Goal: Information Seeking & Learning: Learn about a topic

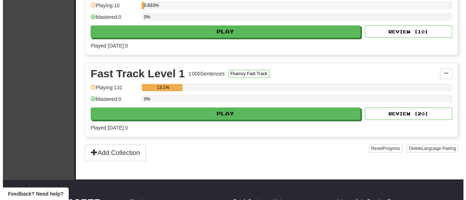
scroll to position [214, 0]
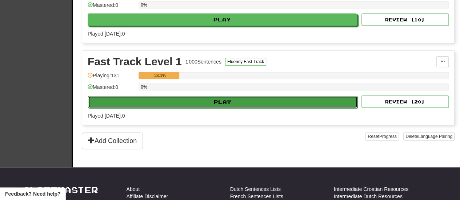
click at [194, 103] on button "Play" at bounding box center [223, 102] width 270 height 12
select select "**"
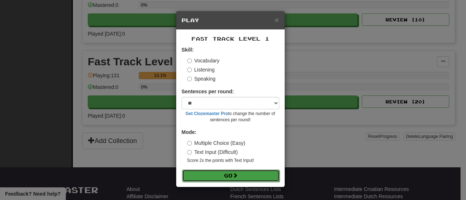
click at [225, 172] on button "Go" at bounding box center [230, 176] width 97 height 12
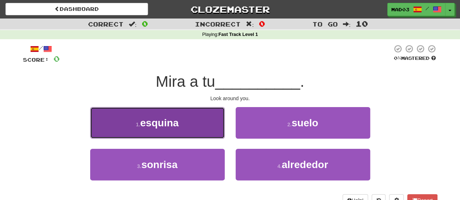
click at [188, 125] on button "1 . esquina" at bounding box center [157, 123] width 135 height 32
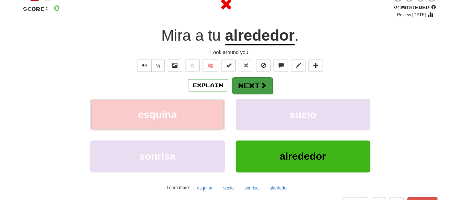
scroll to position [50, 0]
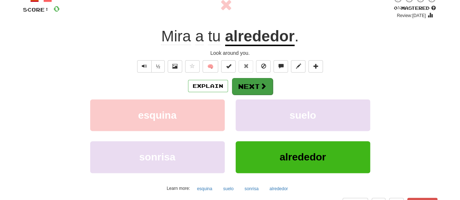
click at [253, 37] on u "alrededor" at bounding box center [259, 37] width 69 height 19
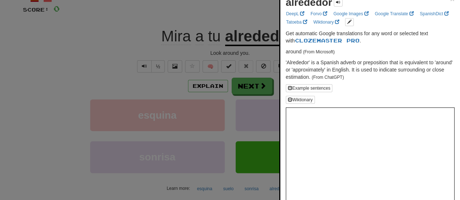
scroll to position [5, 0]
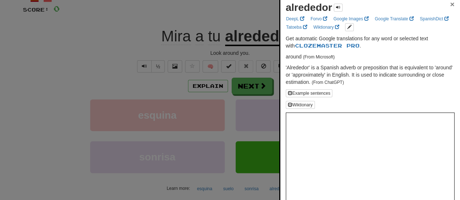
click at [450, 0] on span "×" at bounding box center [452, 4] width 4 height 8
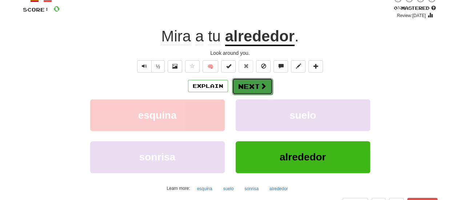
click at [264, 90] on button "Next" at bounding box center [252, 86] width 41 height 17
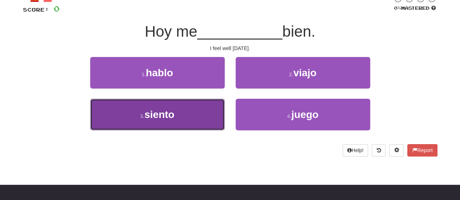
click at [188, 105] on button "3 . siento" at bounding box center [157, 115] width 135 height 32
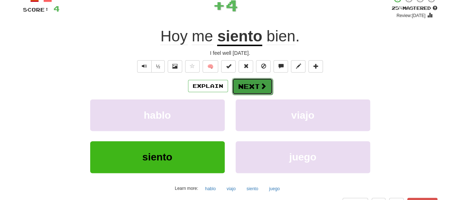
click at [240, 89] on button "Next" at bounding box center [252, 86] width 41 height 17
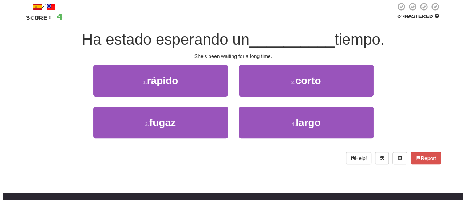
scroll to position [42, 0]
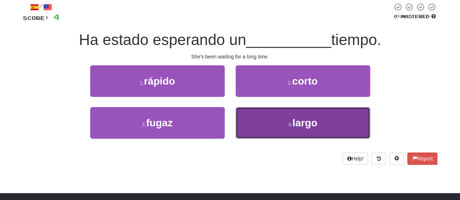
click at [263, 131] on button "4 . largo" at bounding box center [303, 123] width 135 height 32
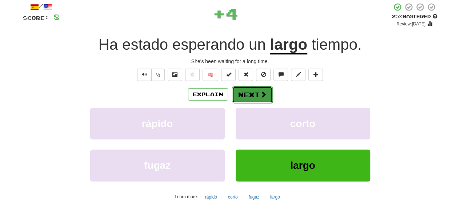
click at [245, 101] on button "Next" at bounding box center [252, 95] width 41 height 17
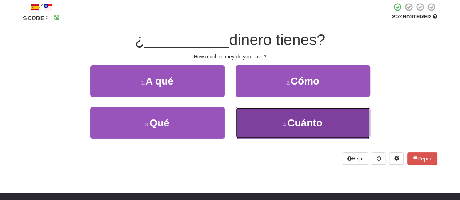
click at [258, 120] on button "4 . Cuánto" at bounding box center [303, 123] width 135 height 32
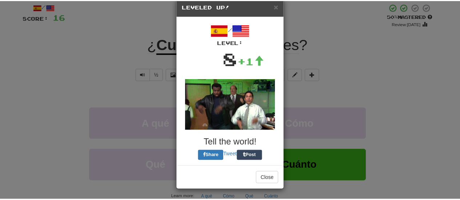
scroll to position [14, 0]
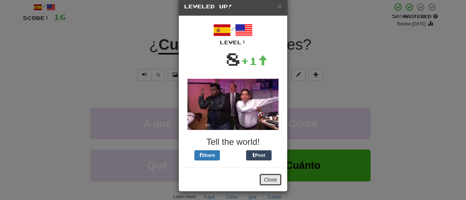
click at [278, 176] on button "Close" at bounding box center [270, 180] width 23 height 12
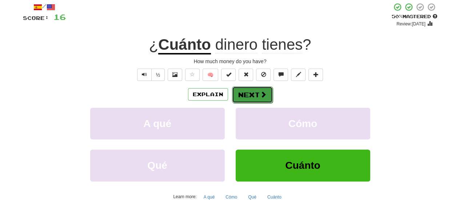
click at [263, 92] on span at bounding box center [263, 94] width 7 height 7
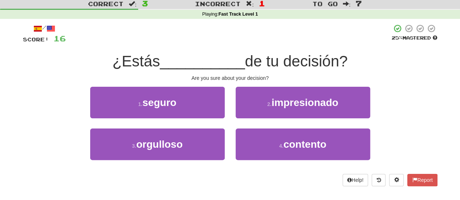
scroll to position [27, 0]
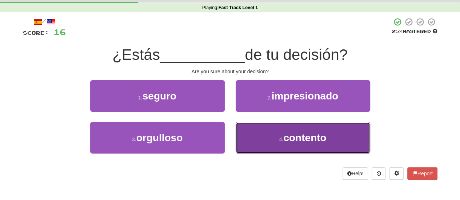
click at [265, 136] on button "4 . contento" at bounding box center [303, 138] width 135 height 32
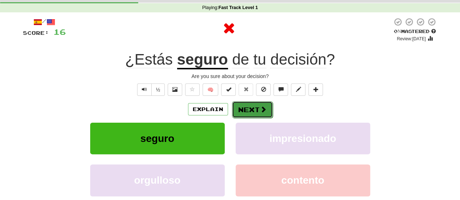
click at [247, 109] on button "Next" at bounding box center [252, 109] width 41 height 17
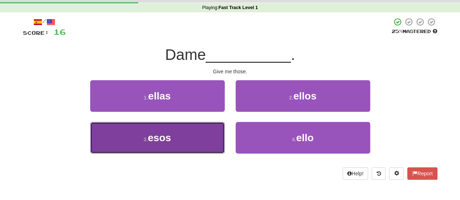
click at [200, 141] on button "3 . esos" at bounding box center [157, 138] width 135 height 32
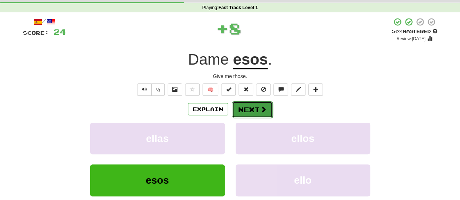
click at [258, 105] on button "Next" at bounding box center [252, 109] width 41 height 17
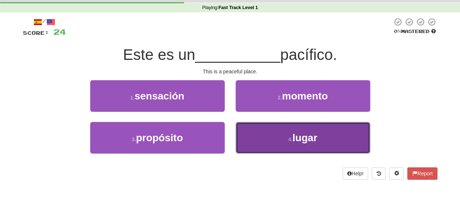
click at [265, 139] on button "4 . lugar" at bounding box center [303, 138] width 135 height 32
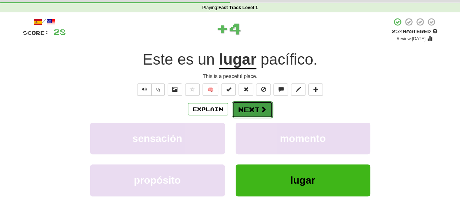
click at [248, 109] on button "Next" at bounding box center [252, 109] width 41 height 17
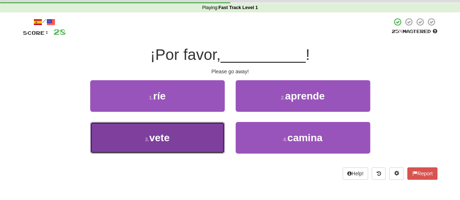
click at [196, 133] on button "3 . vete" at bounding box center [157, 138] width 135 height 32
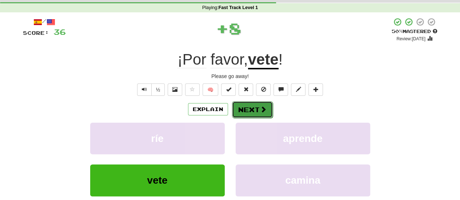
click at [258, 111] on button "Next" at bounding box center [252, 109] width 41 height 17
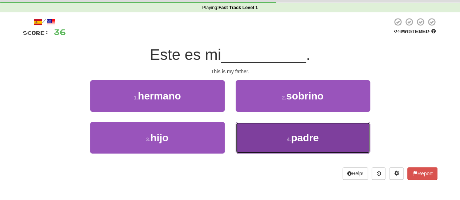
click at [264, 151] on button "4 . padre" at bounding box center [303, 138] width 135 height 32
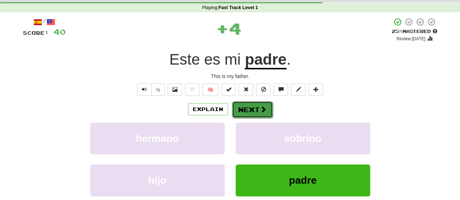
click at [252, 112] on button "Next" at bounding box center [252, 109] width 41 height 17
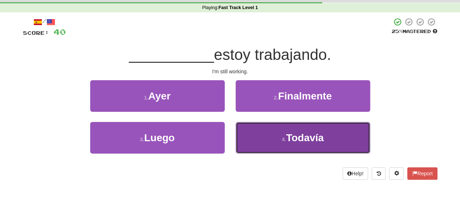
click at [272, 144] on button "4 . Todavía" at bounding box center [303, 138] width 135 height 32
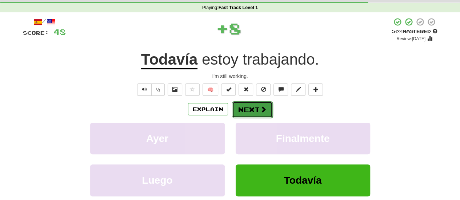
click at [254, 112] on button "Next" at bounding box center [252, 109] width 41 height 17
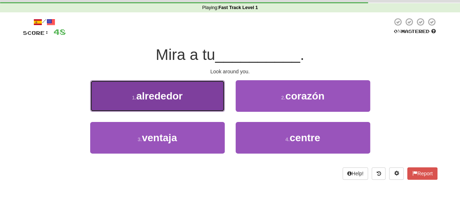
click at [196, 95] on button "1 . alrededor" at bounding box center [157, 96] width 135 height 32
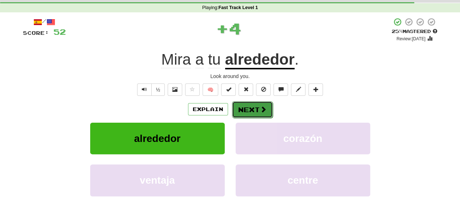
click at [254, 105] on button "Next" at bounding box center [252, 109] width 41 height 17
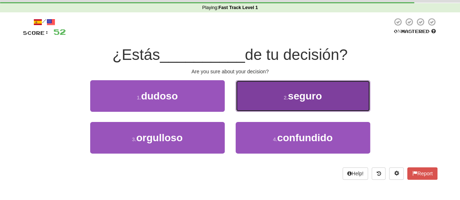
click at [308, 82] on button "2 . seguro" at bounding box center [303, 96] width 135 height 32
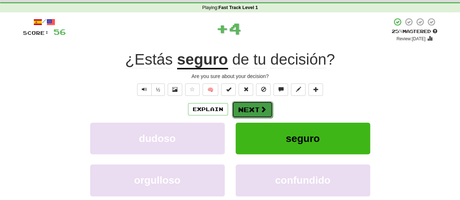
click at [256, 107] on button "Next" at bounding box center [252, 109] width 41 height 17
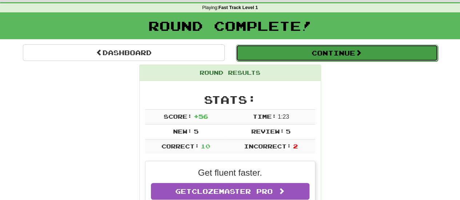
click at [280, 58] on button "Continue" at bounding box center [337, 53] width 202 height 17
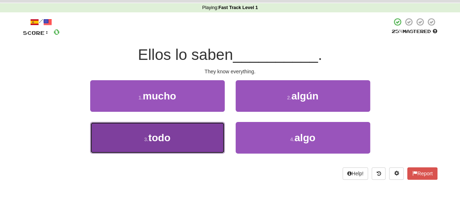
click at [197, 151] on button "3 . todo" at bounding box center [157, 138] width 135 height 32
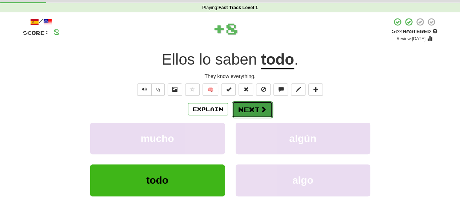
click at [246, 112] on button "Next" at bounding box center [252, 109] width 41 height 17
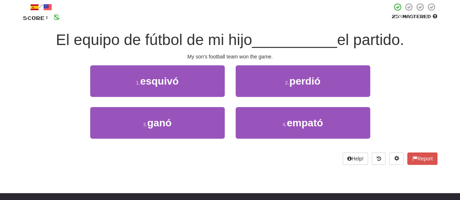
scroll to position [42, 0]
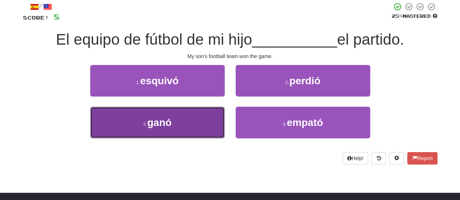
click at [164, 126] on span "ganó" at bounding box center [159, 122] width 24 height 11
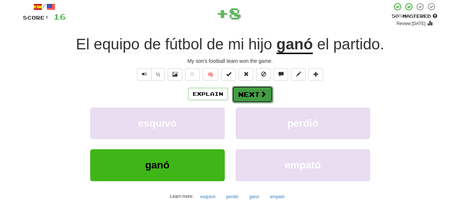
click at [253, 91] on button "Next" at bounding box center [252, 94] width 41 height 17
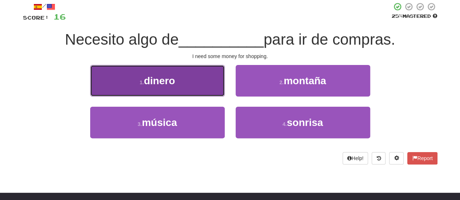
click at [183, 92] on button "1 . dinero" at bounding box center [157, 81] width 135 height 32
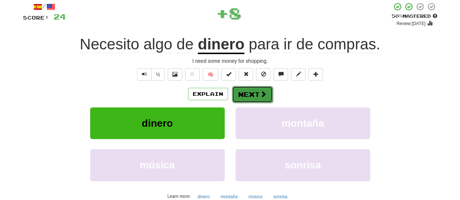
click at [251, 96] on button "Next" at bounding box center [252, 94] width 41 height 17
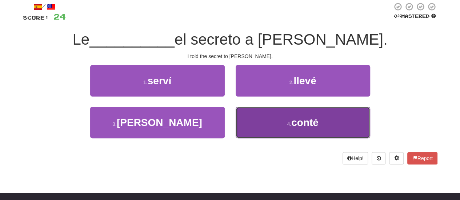
click at [254, 115] on button "4 . conté" at bounding box center [303, 123] width 135 height 32
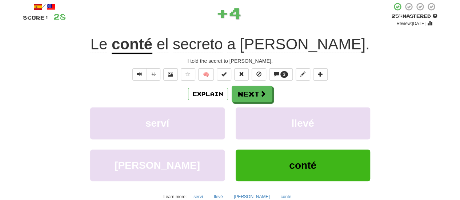
click at [251, 105] on div "Explain Next serví llevé lancé conté Learn more: serví llevé lancé conté" at bounding box center [230, 144] width 415 height 117
click at [251, 100] on button "Next" at bounding box center [252, 94] width 41 height 17
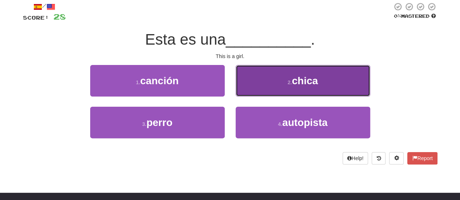
click at [252, 78] on button "2 . chica" at bounding box center [303, 81] width 135 height 32
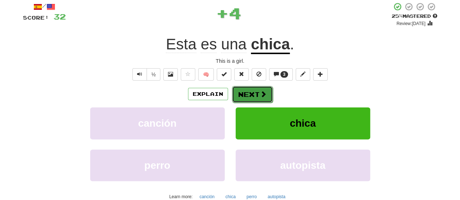
click at [248, 88] on button "Next" at bounding box center [252, 94] width 41 height 17
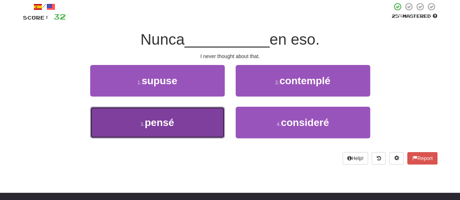
click at [213, 128] on button "3 . pensé" at bounding box center [157, 123] width 135 height 32
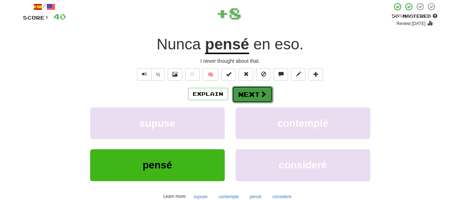
click at [262, 95] on span at bounding box center [263, 94] width 7 height 7
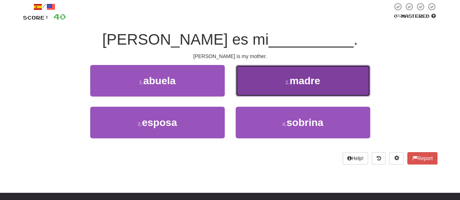
click at [275, 88] on button "2 . madre" at bounding box center [303, 81] width 135 height 32
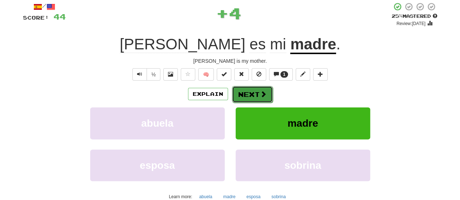
click at [255, 96] on button "Next" at bounding box center [252, 94] width 41 height 17
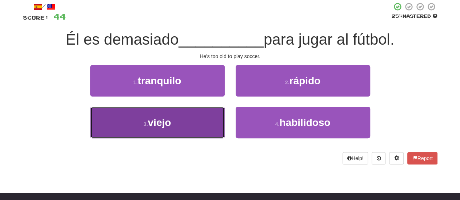
click at [203, 122] on button "3 . viejo" at bounding box center [157, 123] width 135 height 32
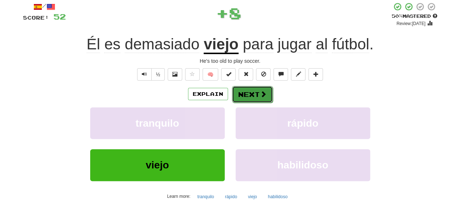
click at [257, 98] on button "Next" at bounding box center [252, 94] width 41 height 17
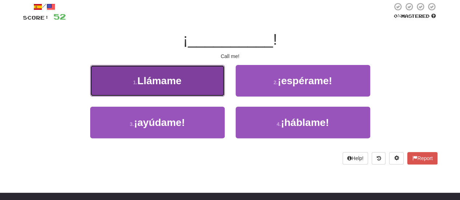
click at [177, 88] on button "1 . Llámame" at bounding box center [157, 81] width 135 height 32
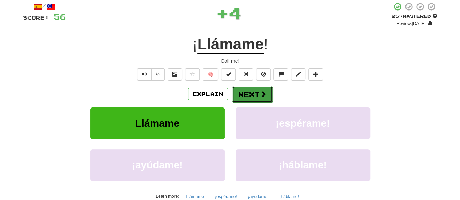
click at [244, 101] on button "Next" at bounding box center [252, 94] width 41 height 17
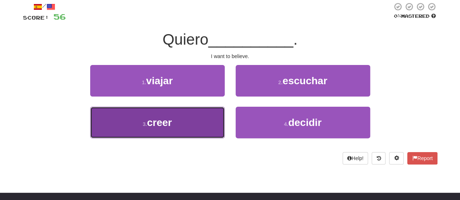
click at [196, 118] on button "3 . creer" at bounding box center [157, 123] width 135 height 32
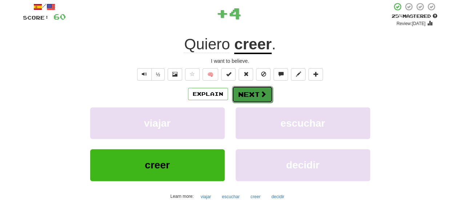
click at [248, 94] on button "Next" at bounding box center [252, 94] width 41 height 17
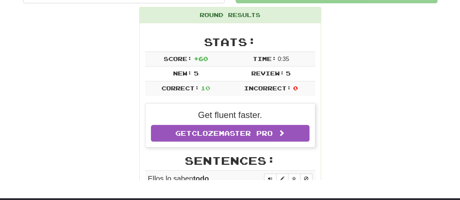
scroll to position [74, 0]
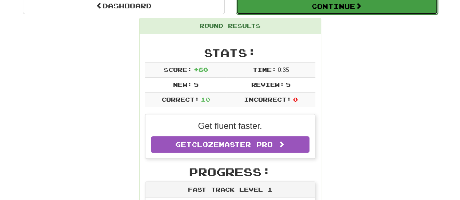
click at [336, 11] on button "Continue" at bounding box center [337, 6] width 202 height 17
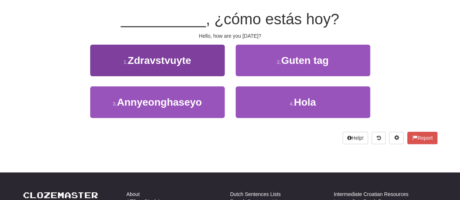
scroll to position [62, 0]
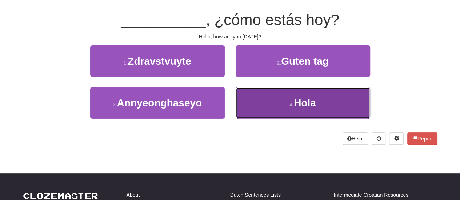
click at [269, 96] on button "4 . Hola" at bounding box center [303, 103] width 135 height 32
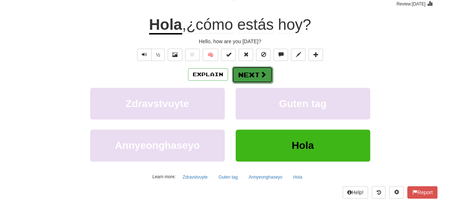
click at [254, 76] on button "Next" at bounding box center [252, 75] width 41 height 17
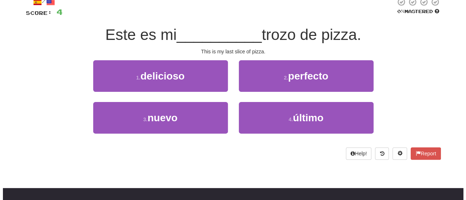
scroll to position [47, 0]
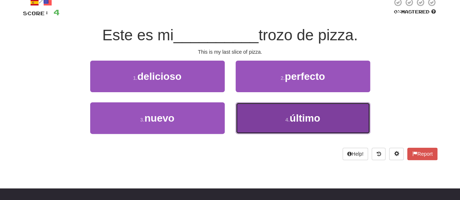
click at [256, 125] on button "4 . último" at bounding box center [303, 119] width 135 height 32
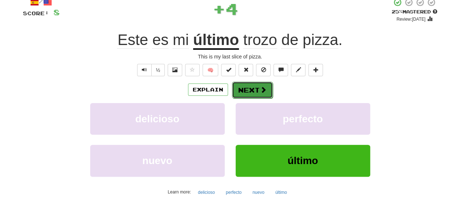
click at [244, 89] on button "Next" at bounding box center [252, 90] width 41 height 17
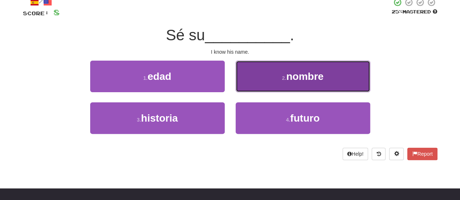
click at [270, 79] on button "2 . nombre" at bounding box center [303, 77] width 135 height 32
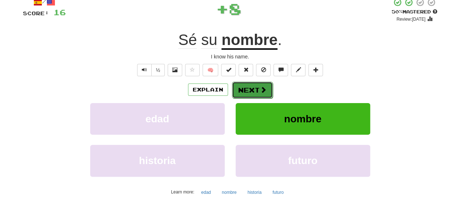
click at [249, 88] on button "Next" at bounding box center [252, 90] width 41 height 17
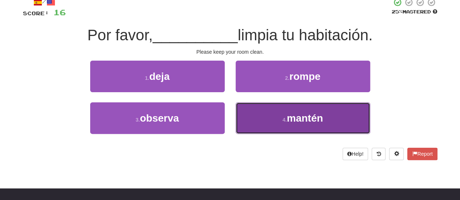
click at [274, 115] on button "4 . mantén" at bounding box center [303, 119] width 135 height 32
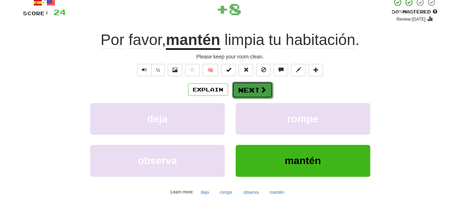
click at [260, 91] on span at bounding box center [263, 90] width 7 height 7
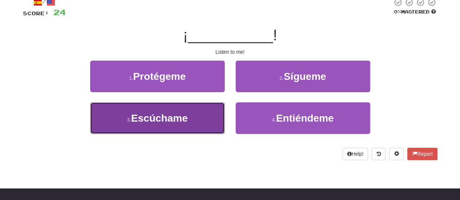
click at [195, 115] on button "3 . Escúchame" at bounding box center [157, 119] width 135 height 32
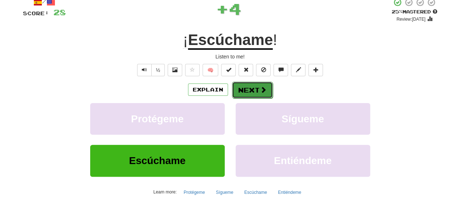
click at [241, 93] on button "Next" at bounding box center [252, 90] width 41 height 17
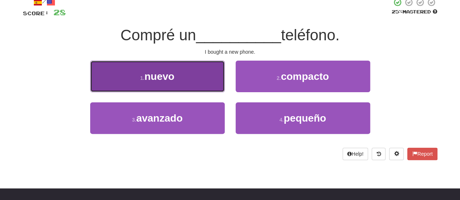
click at [210, 83] on button "1 . nuevo" at bounding box center [157, 77] width 135 height 32
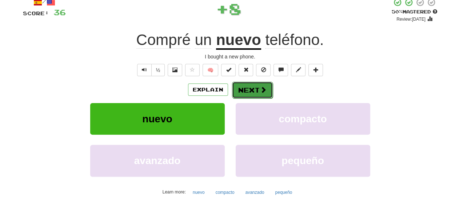
click at [247, 86] on button "Next" at bounding box center [252, 90] width 41 height 17
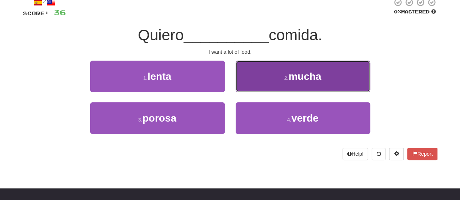
click at [263, 75] on button "2 . mucha" at bounding box center [303, 77] width 135 height 32
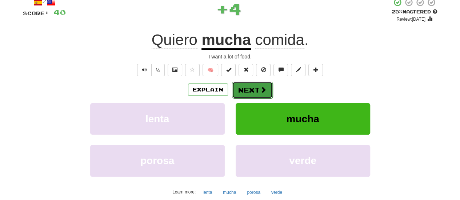
click at [249, 91] on button "Next" at bounding box center [252, 90] width 41 height 17
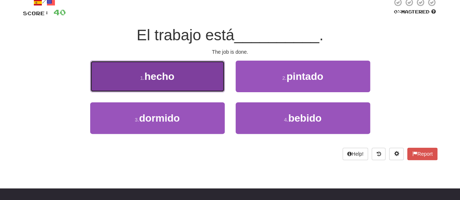
click at [201, 72] on button "1 . hecho" at bounding box center [157, 77] width 135 height 32
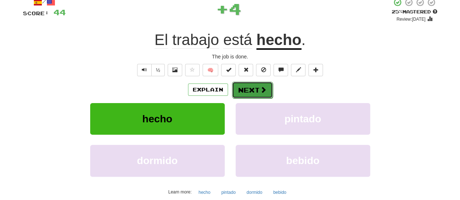
click at [248, 90] on button "Next" at bounding box center [252, 90] width 41 height 17
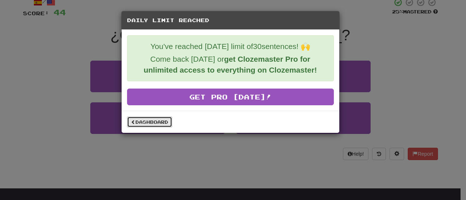
click at [148, 124] on link "Dashboard" at bounding box center [149, 122] width 45 height 11
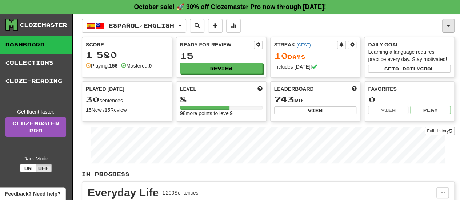
click at [450, 24] on button "button" at bounding box center [448, 26] width 12 height 14
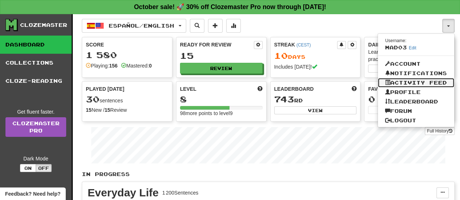
click at [412, 82] on link "Activity Feed" at bounding box center [416, 82] width 76 height 9
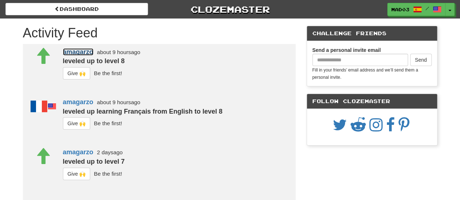
click at [73, 52] on link "amagarzo" at bounding box center [78, 51] width 31 height 7
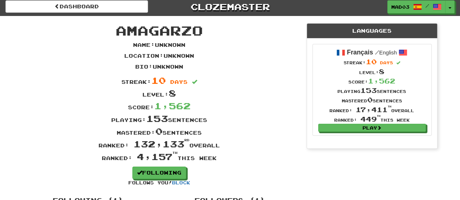
scroll to position [8, 0]
